Goal: Entertainment & Leisure: Consume media (video, audio)

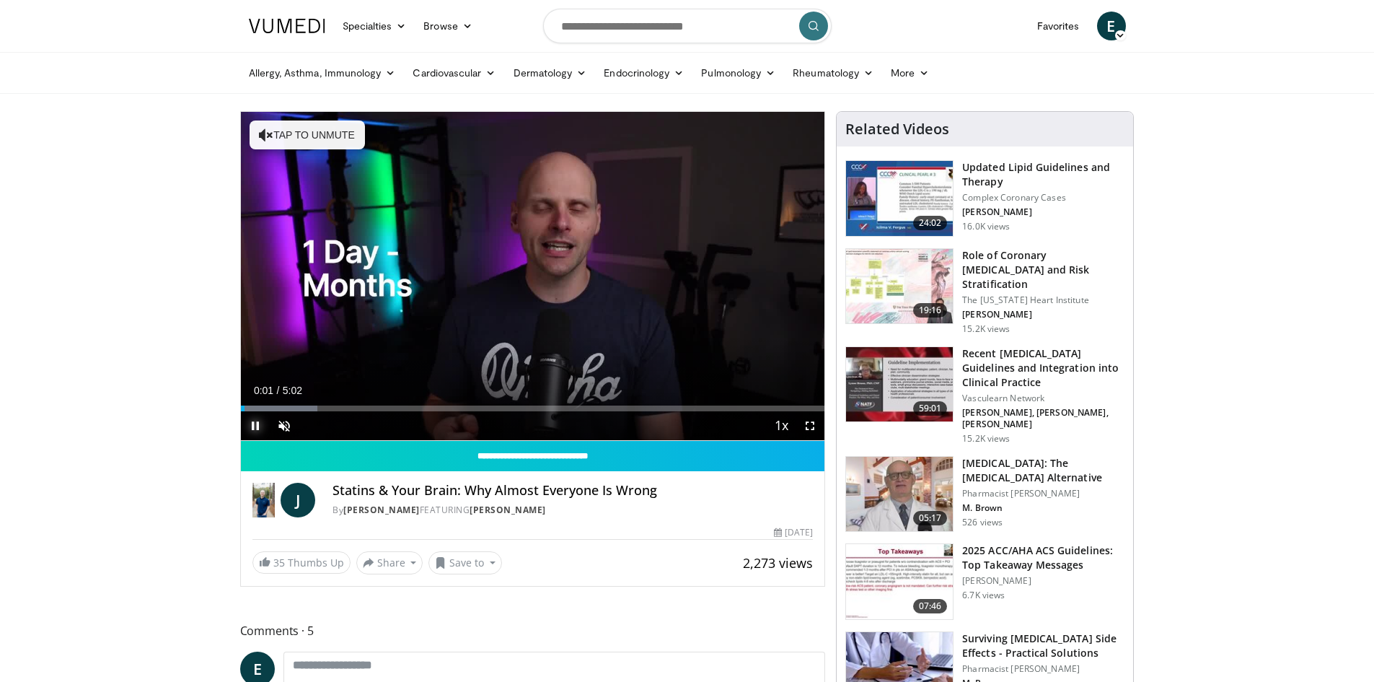
click at [251, 423] on span "Video Player" at bounding box center [255, 425] width 29 height 29
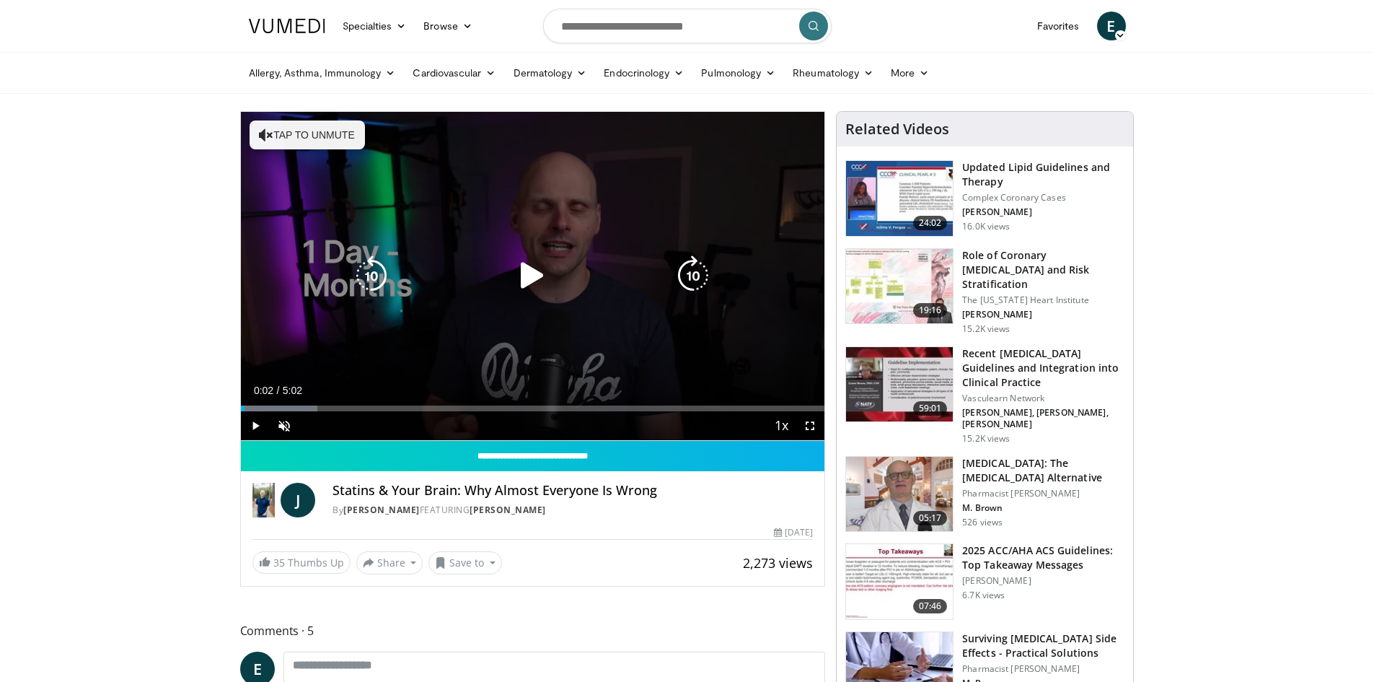
click at [533, 269] on icon "Video Player" at bounding box center [532, 275] width 40 height 40
click at [293, 129] on button "Tap to unmute" at bounding box center [307, 134] width 115 height 29
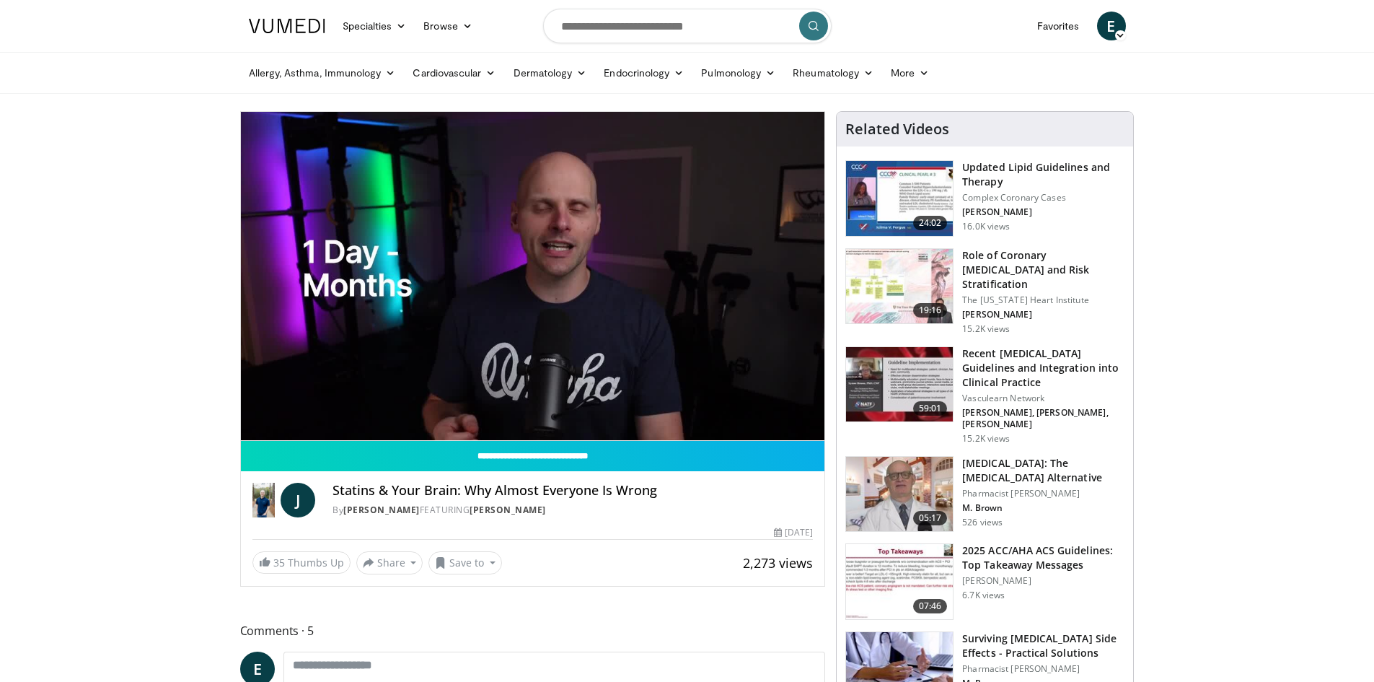
click at [285, 426] on video-js "**********" at bounding box center [533, 276] width 584 height 329
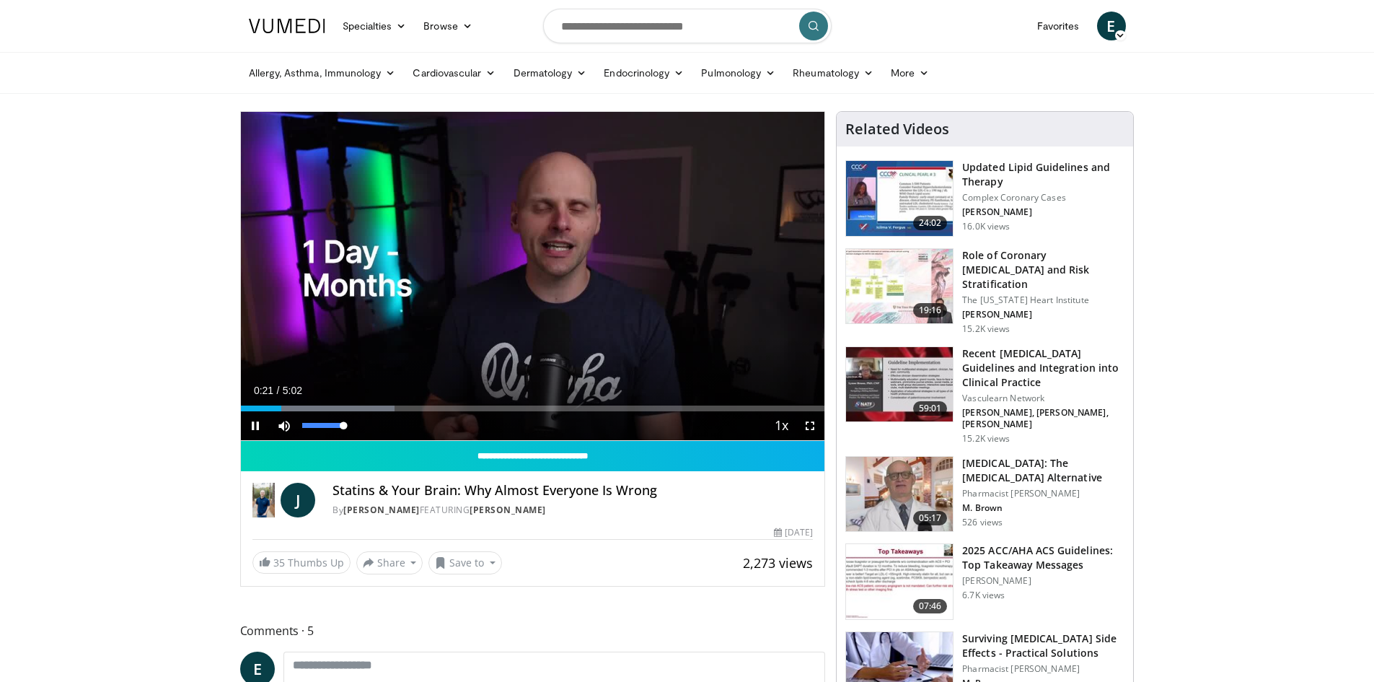
drag, startPoint x: 344, startPoint y: 427, endPoint x: 370, endPoint y: 431, distance: 26.2
click at [370, 431] on div "Mute 100%" at bounding box center [320, 425] width 101 height 29
